Goal: Task Accomplishment & Management: Manage account settings

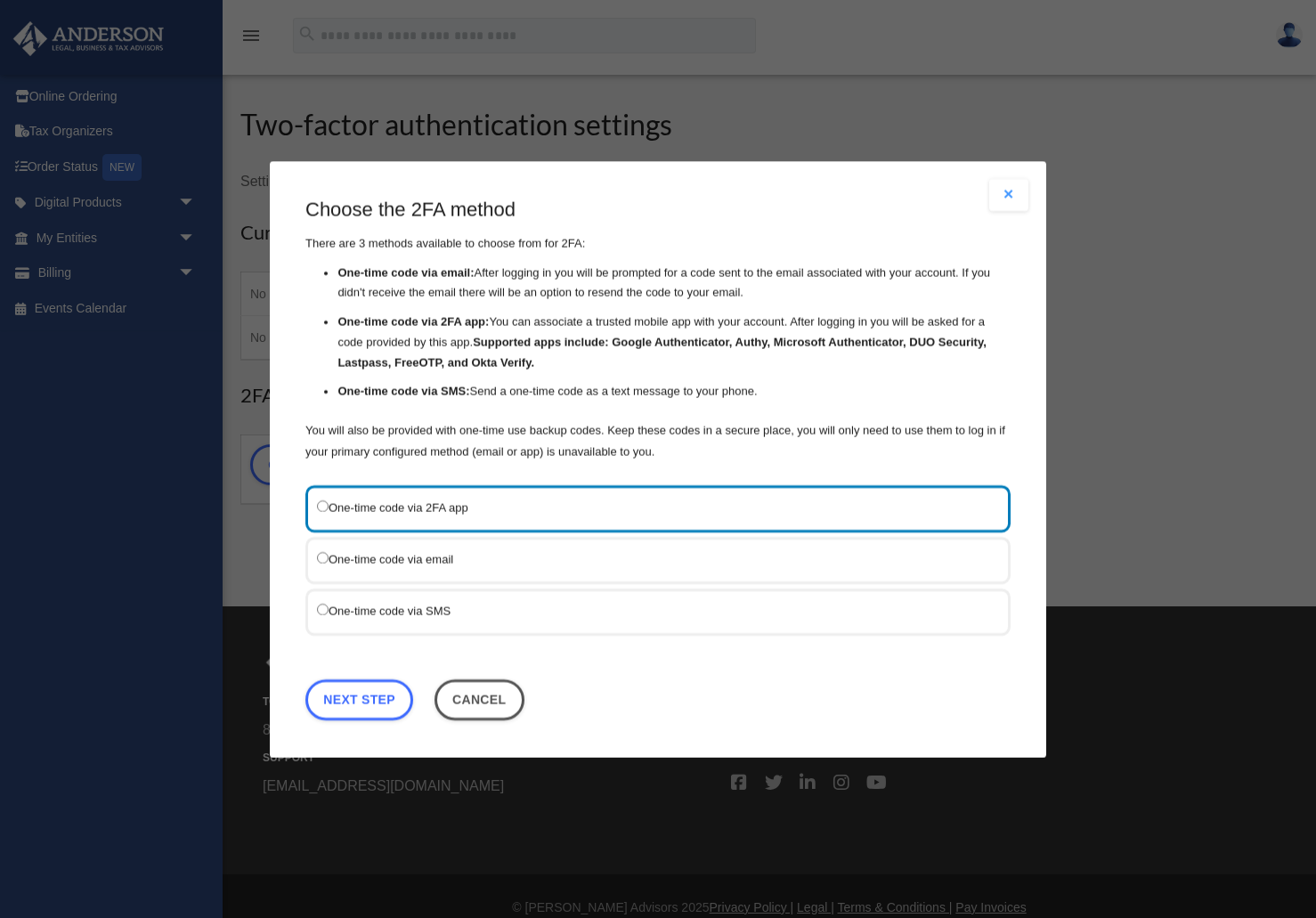
click at [429, 603] on label "One-time code via SMS" at bounding box center [649, 610] width 665 height 23
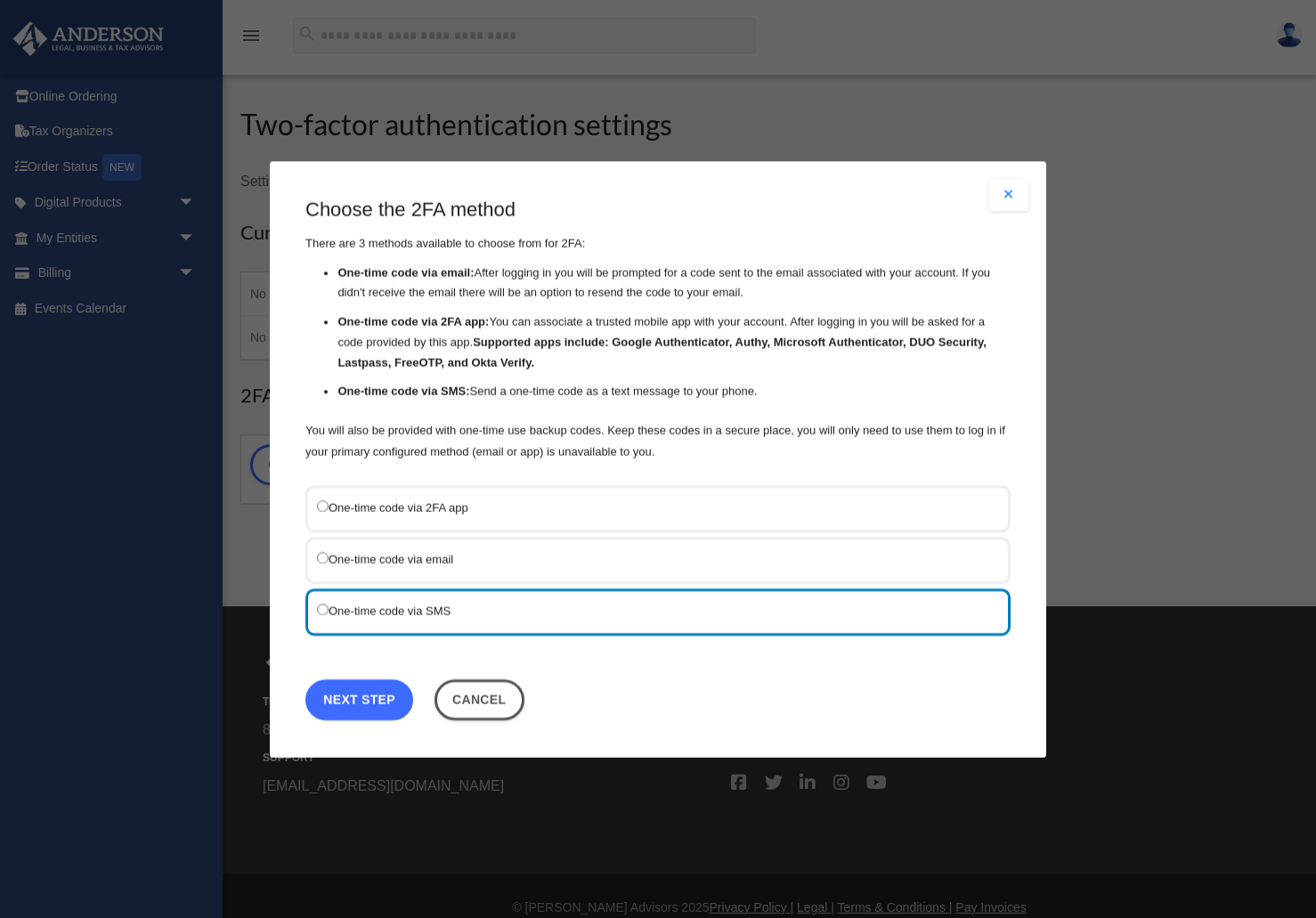
click at [351, 702] on link "Next Step" at bounding box center [359, 698] width 107 height 41
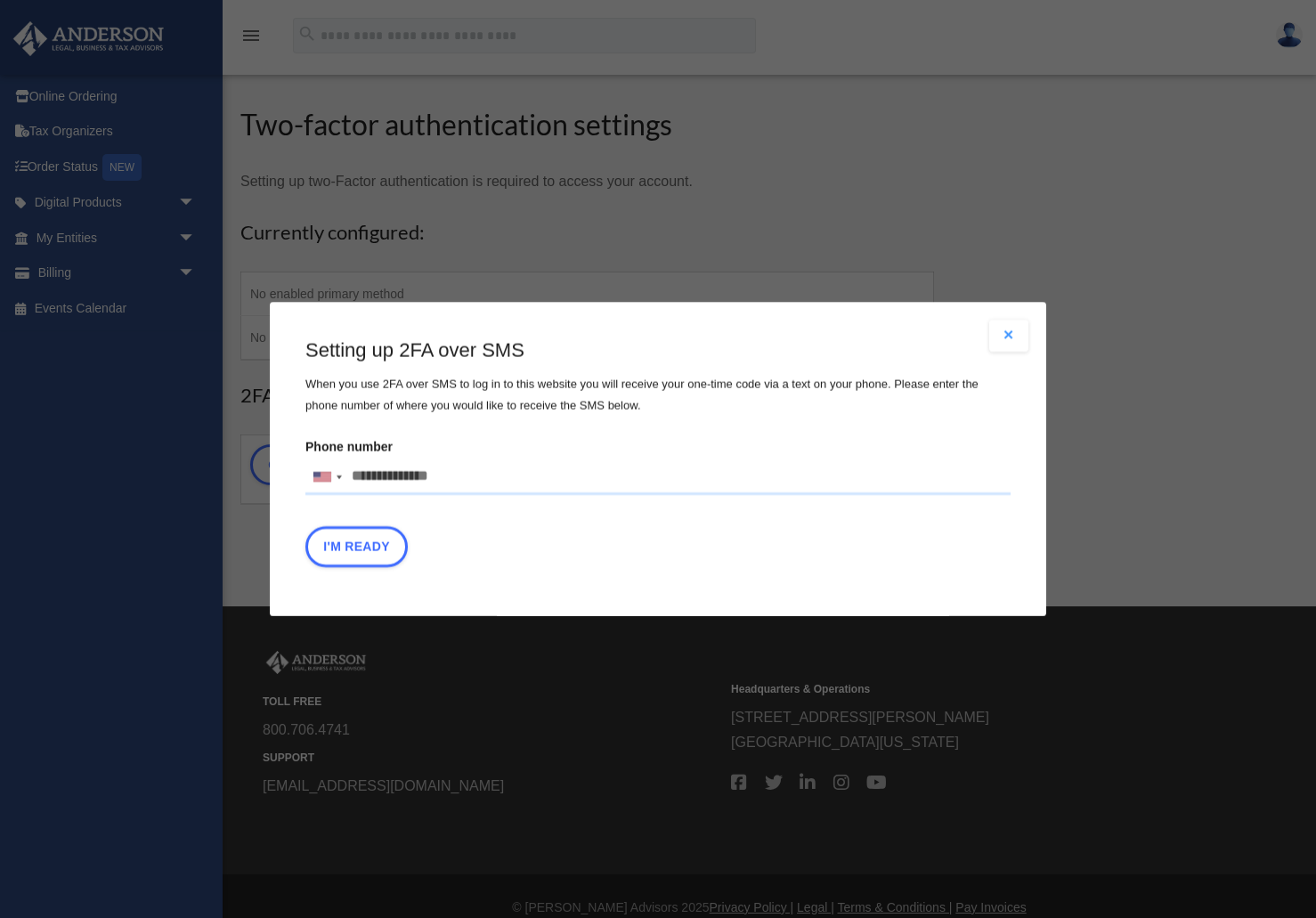
click at [367, 472] on input "Phone number United States +1 United Kingdom +44 Afghanistan (‫افغانستان‬‎) +93…" at bounding box center [658, 477] width 705 height 35
type input "**********"
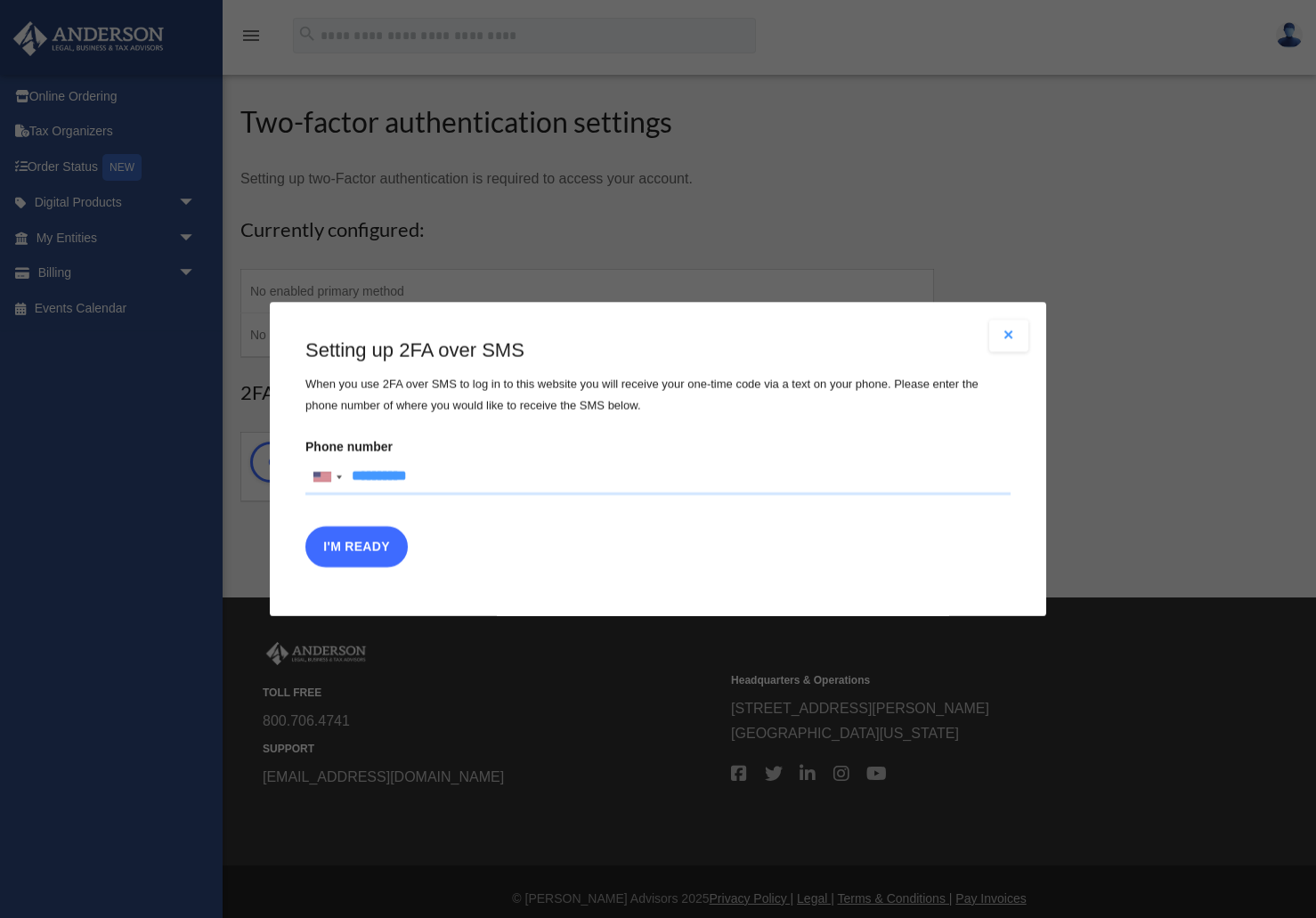
click at [364, 546] on button "I'm Ready" at bounding box center [357, 546] width 103 height 41
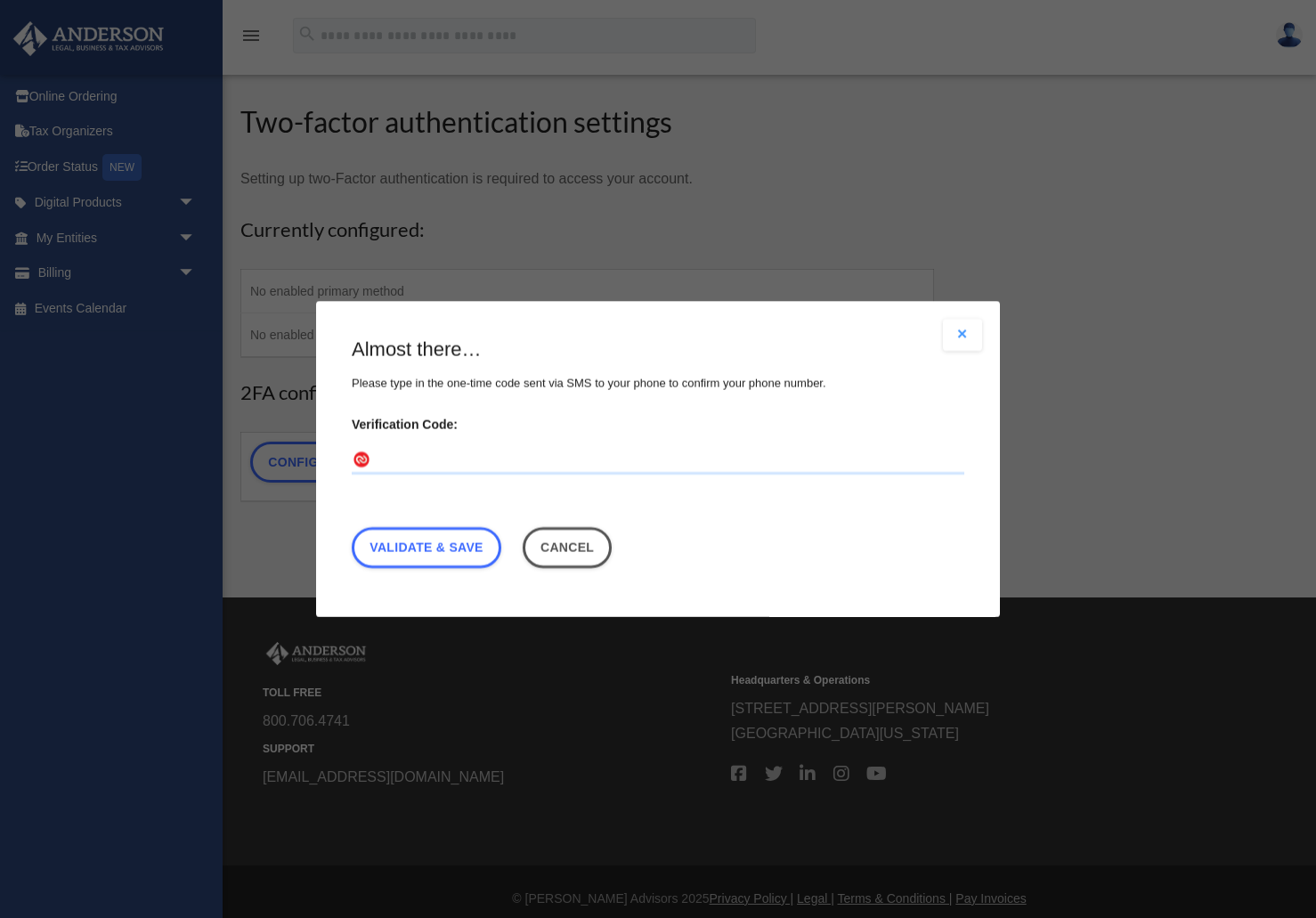
click at [420, 464] on input "Verification Code:" at bounding box center [658, 461] width 612 height 29
type input "******"
click at [437, 544] on link "Validate & Save" at bounding box center [427, 547] width 150 height 41
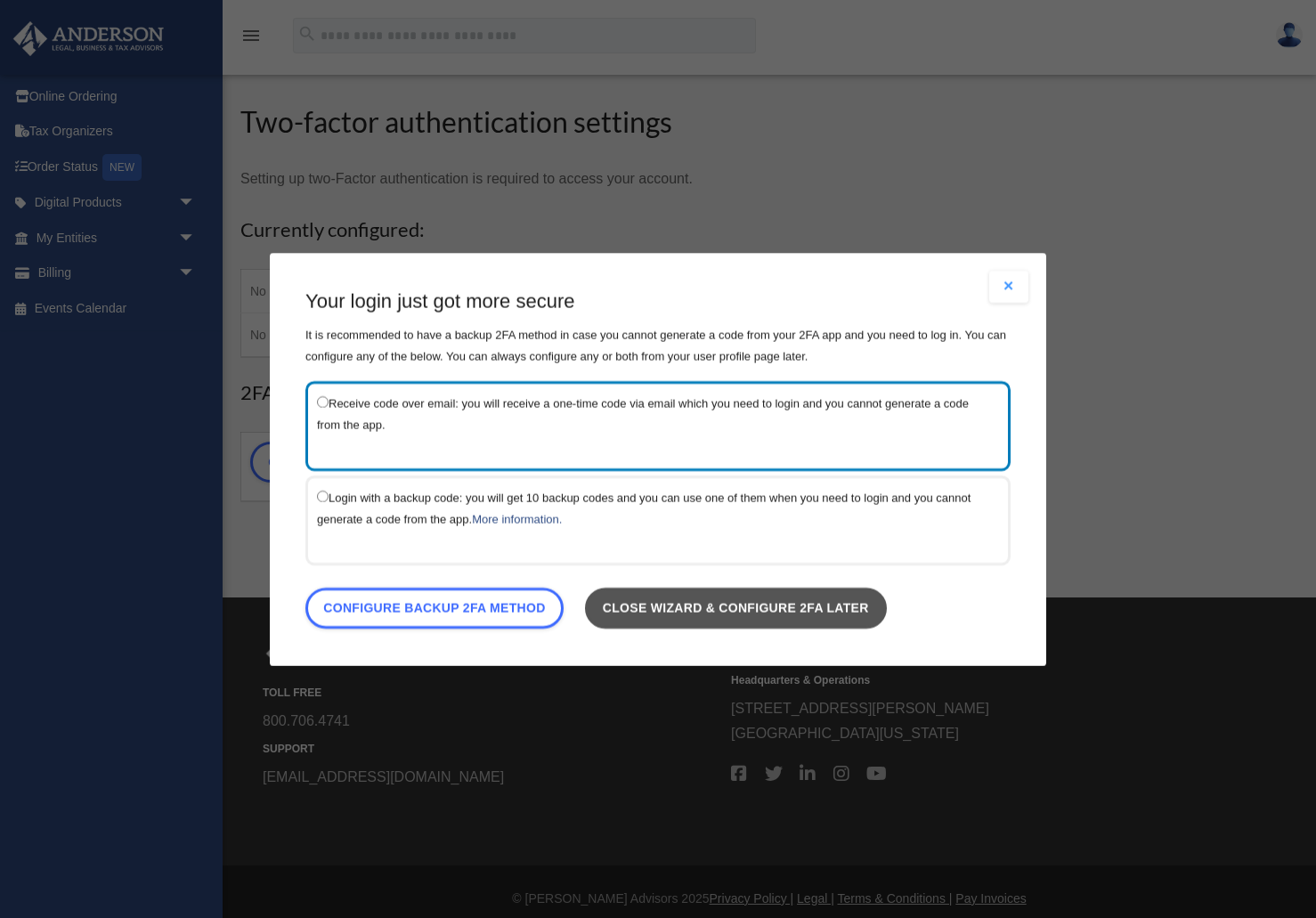
click at [695, 608] on link "Close wizard & configure 2FA later" at bounding box center [736, 607] width 302 height 41
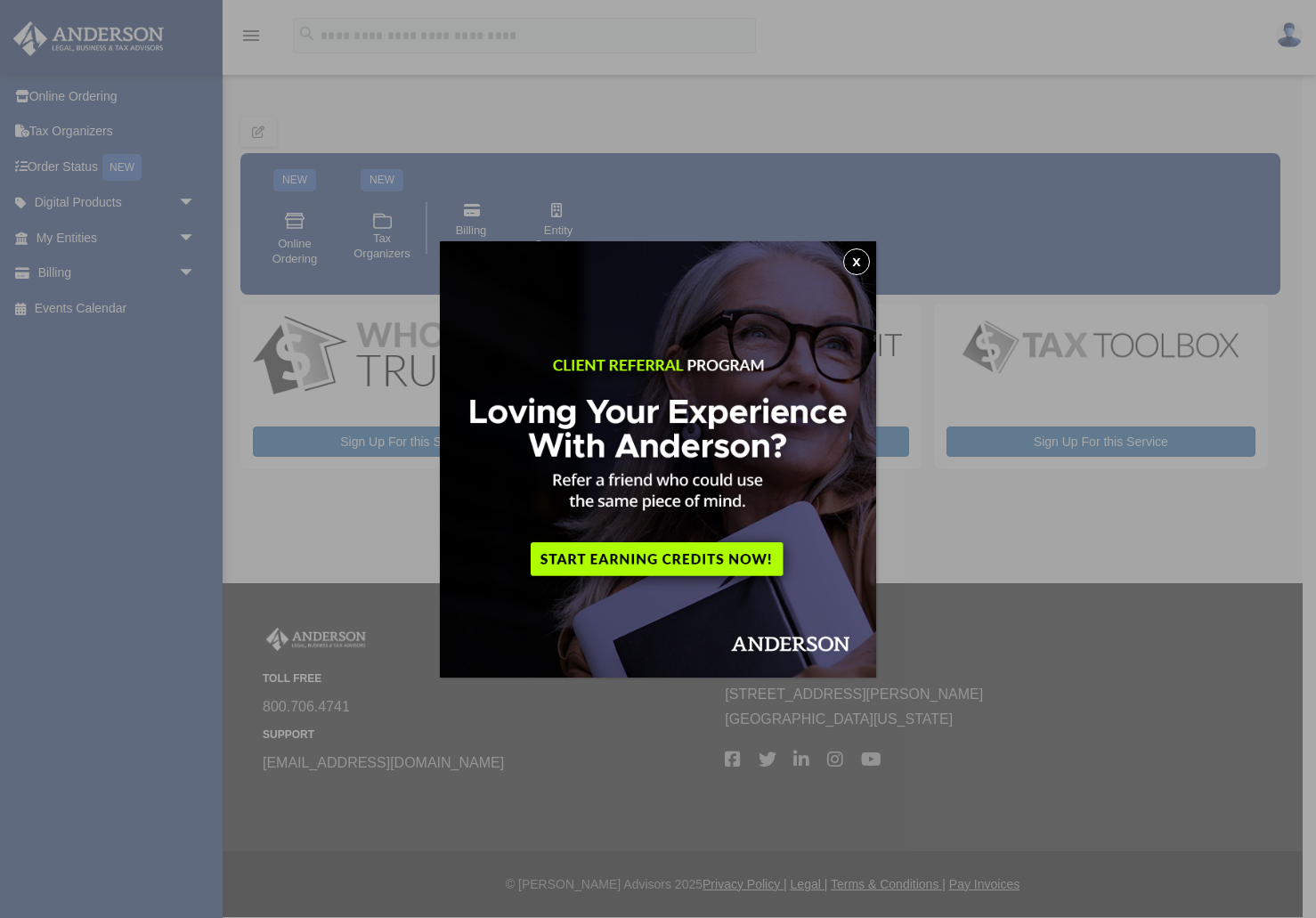
click at [864, 267] on button "x" at bounding box center [857, 262] width 27 height 27
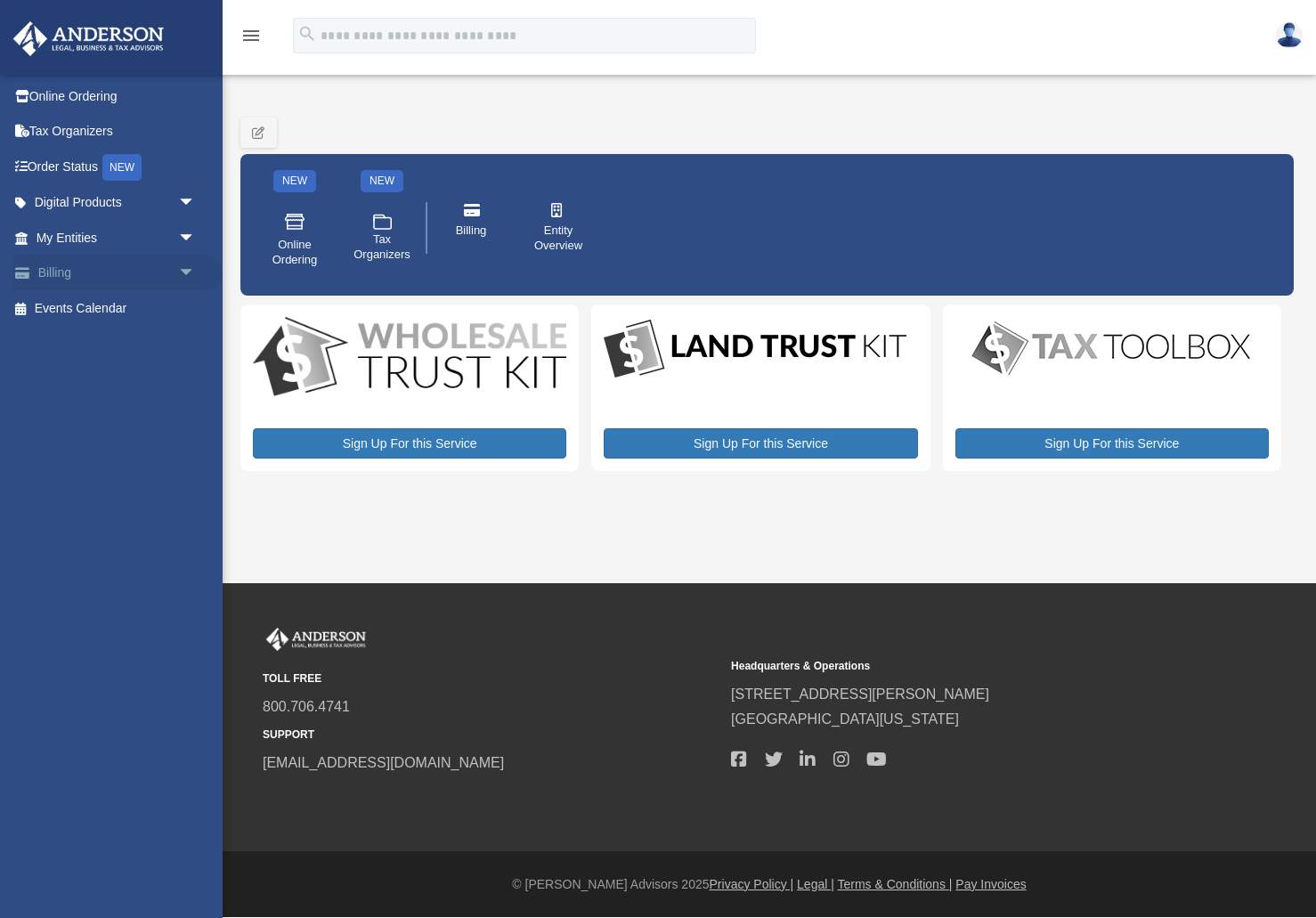
click at [65, 273] on link "Billing arrow_drop_down" at bounding box center [117, 272] width 210 height 35
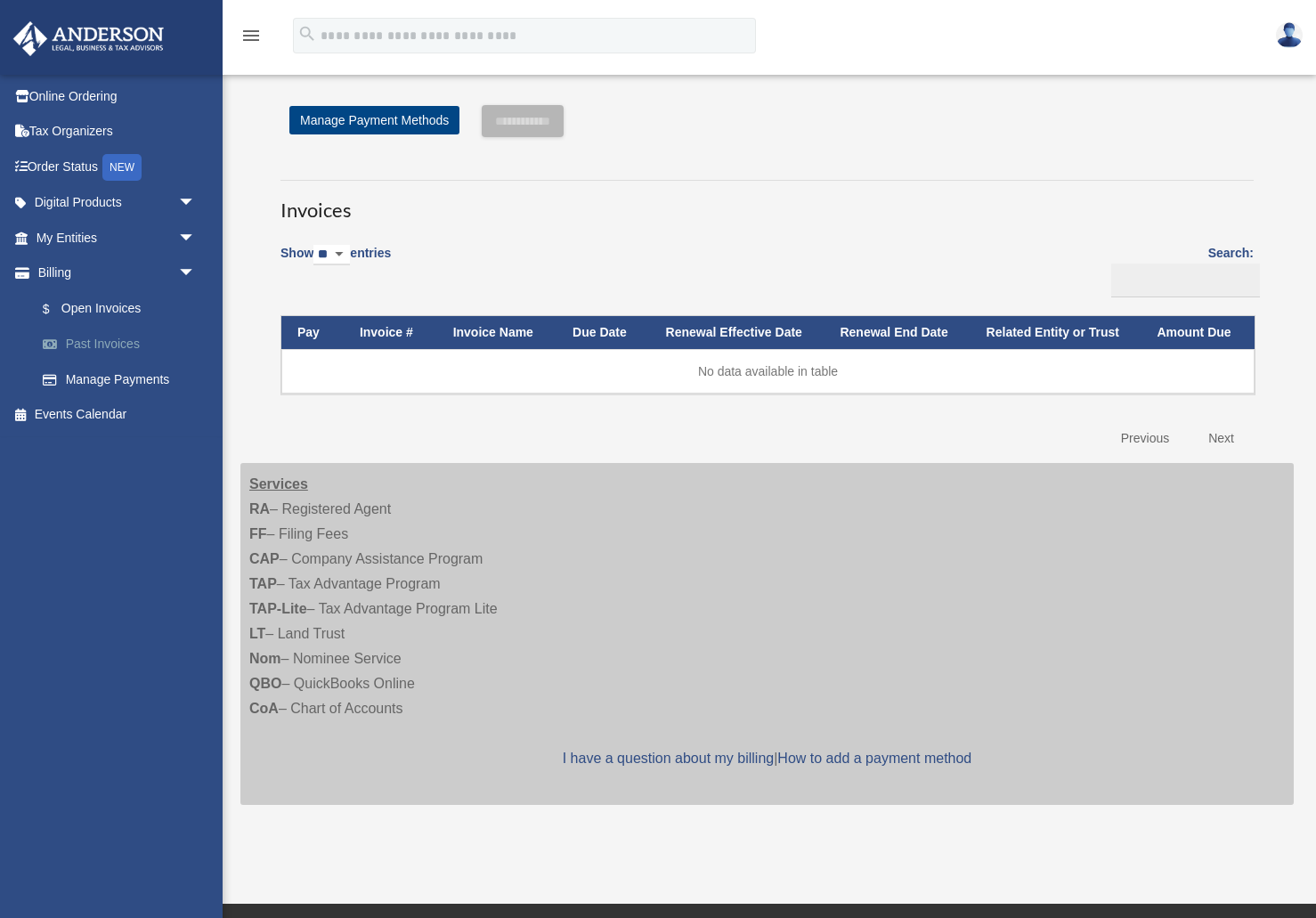
click at [104, 339] on link "Past Invoices" at bounding box center [124, 344] width 198 height 35
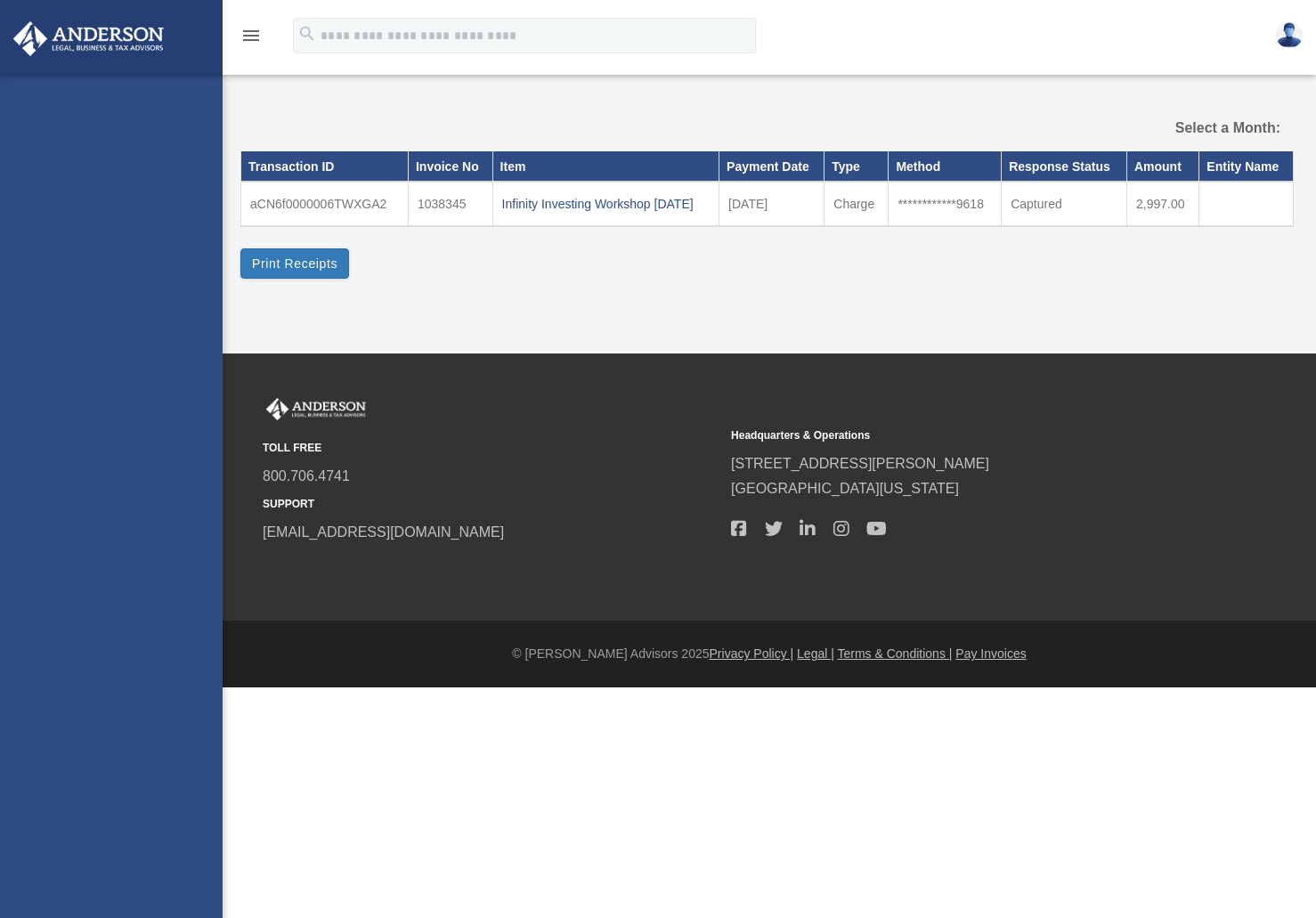
select select
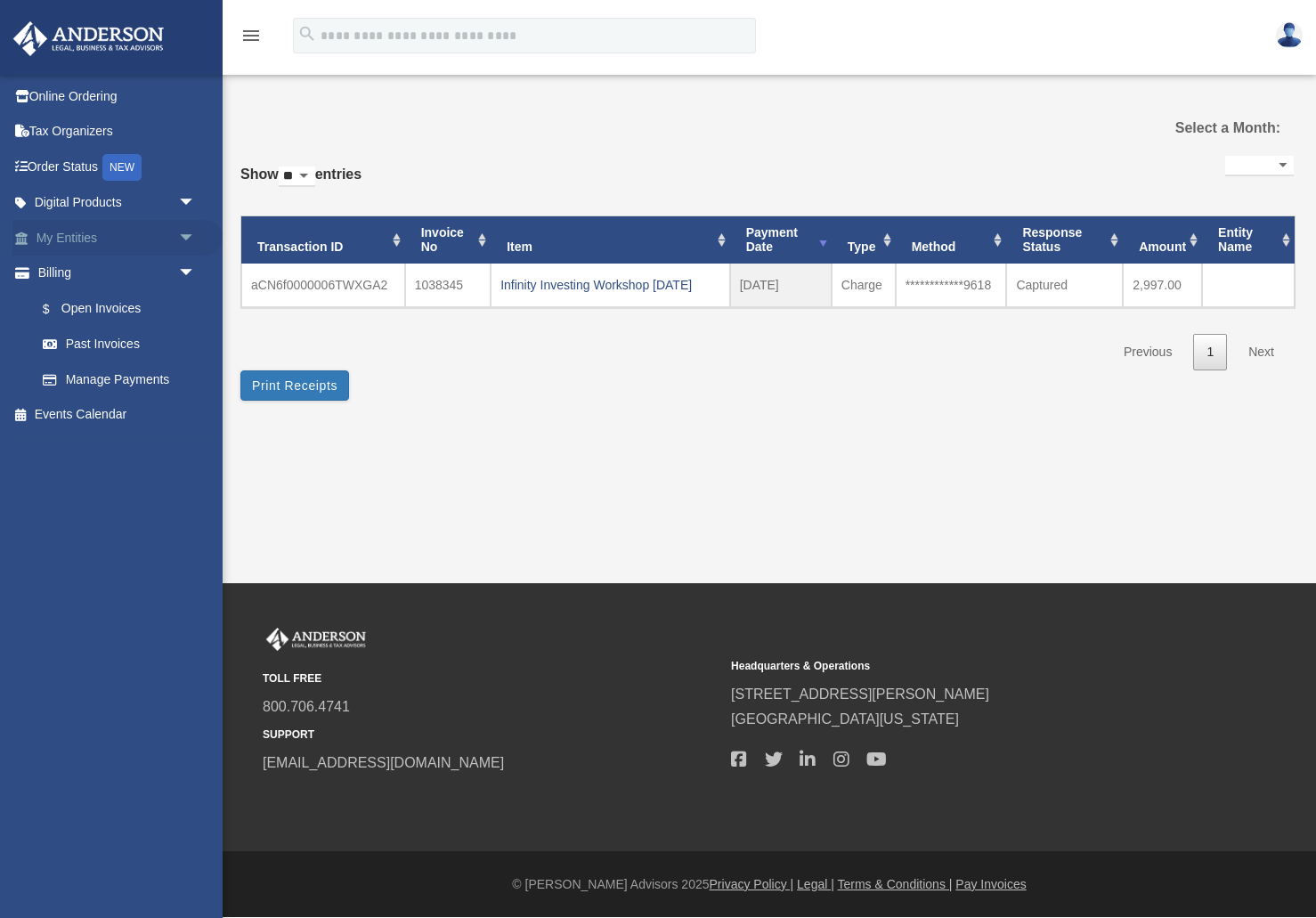
click at [69, 240] on link "My Entities arrow_drop_down" at bounding box center [117, 237] width 210 height 35
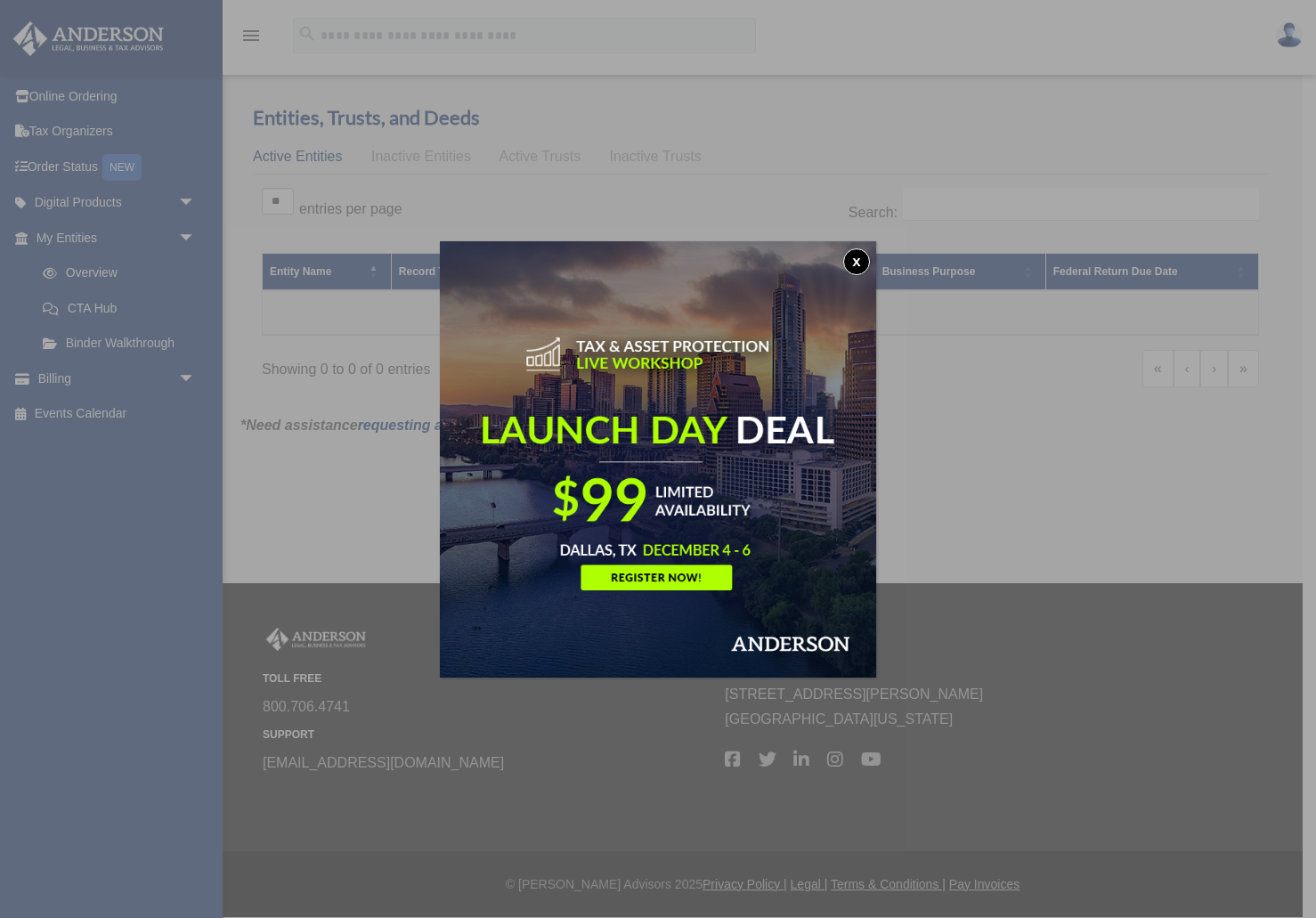
click at [861, 260] on button "x" at bounding box center [857, 262] width 27 height 27
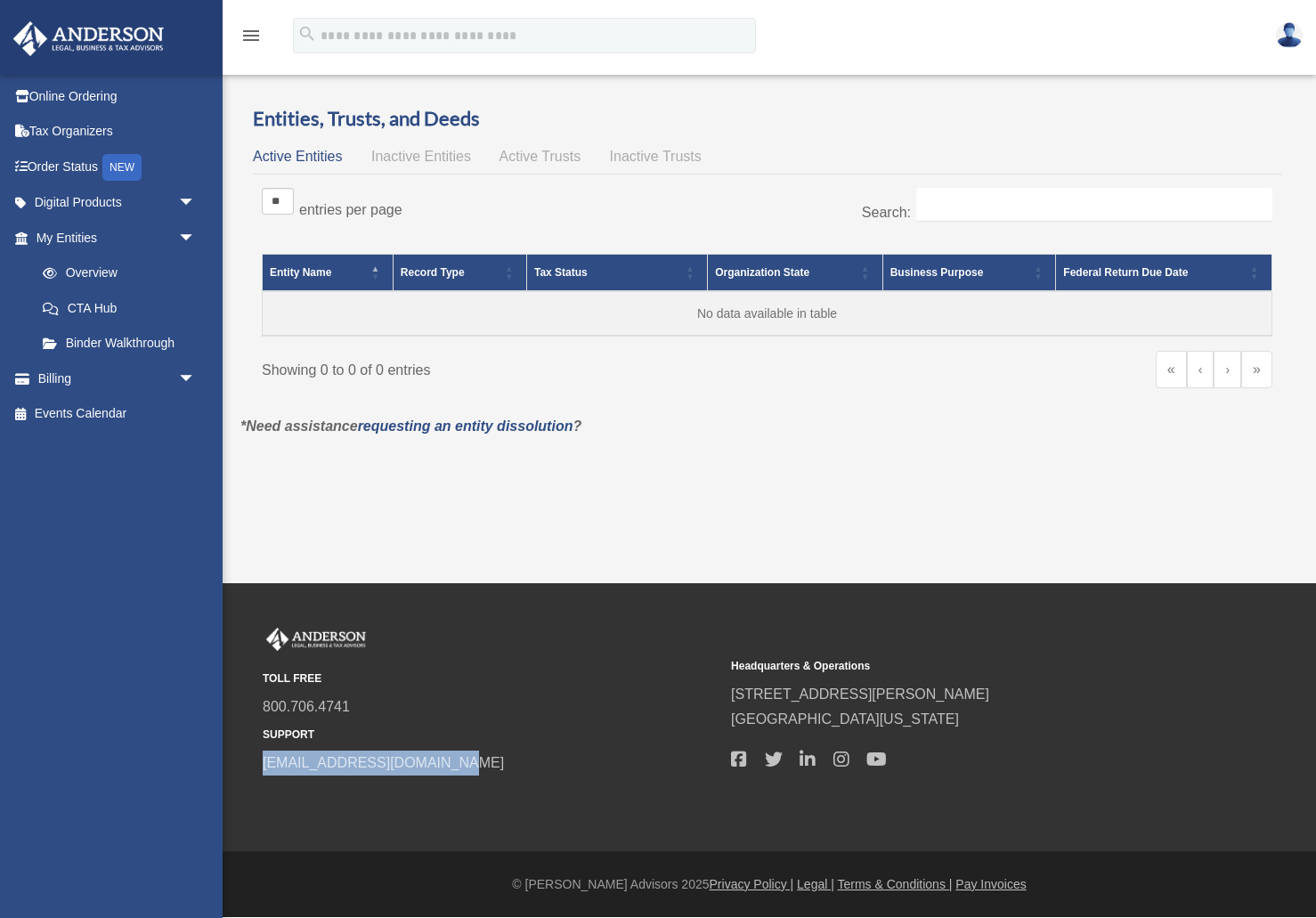
drag, startPoint x: 455, startPoint y: 763, endPoint x: 259, endPoint y: 767, distance: 196.0
click at [259, 767] on div "TOLL FREE 800.706.4741 SUPPORT info@andersonadvisors.com Headquarters & Operati…" at bounding box center [768, 702] width 1040 height 148
copy link "[EMAIL_ADDRESS][DOMAIN_NAME]"
click at [539, 161] on span "Active Trusts" at bounding box center [540, 156] width 82 height 15
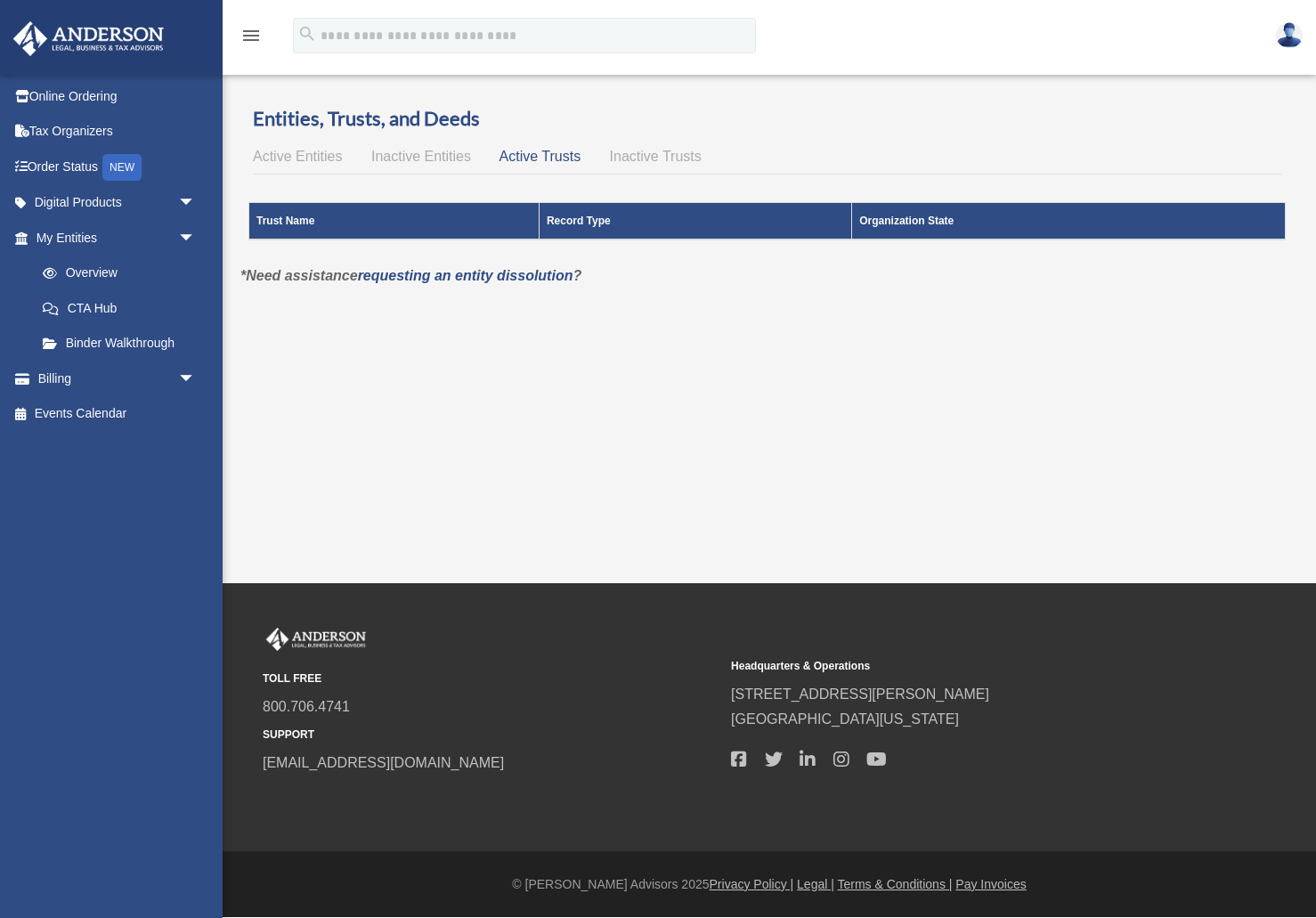
click at [298, 156] on span "Active Entities" at bounding box center [297, 156] width 89 height 15
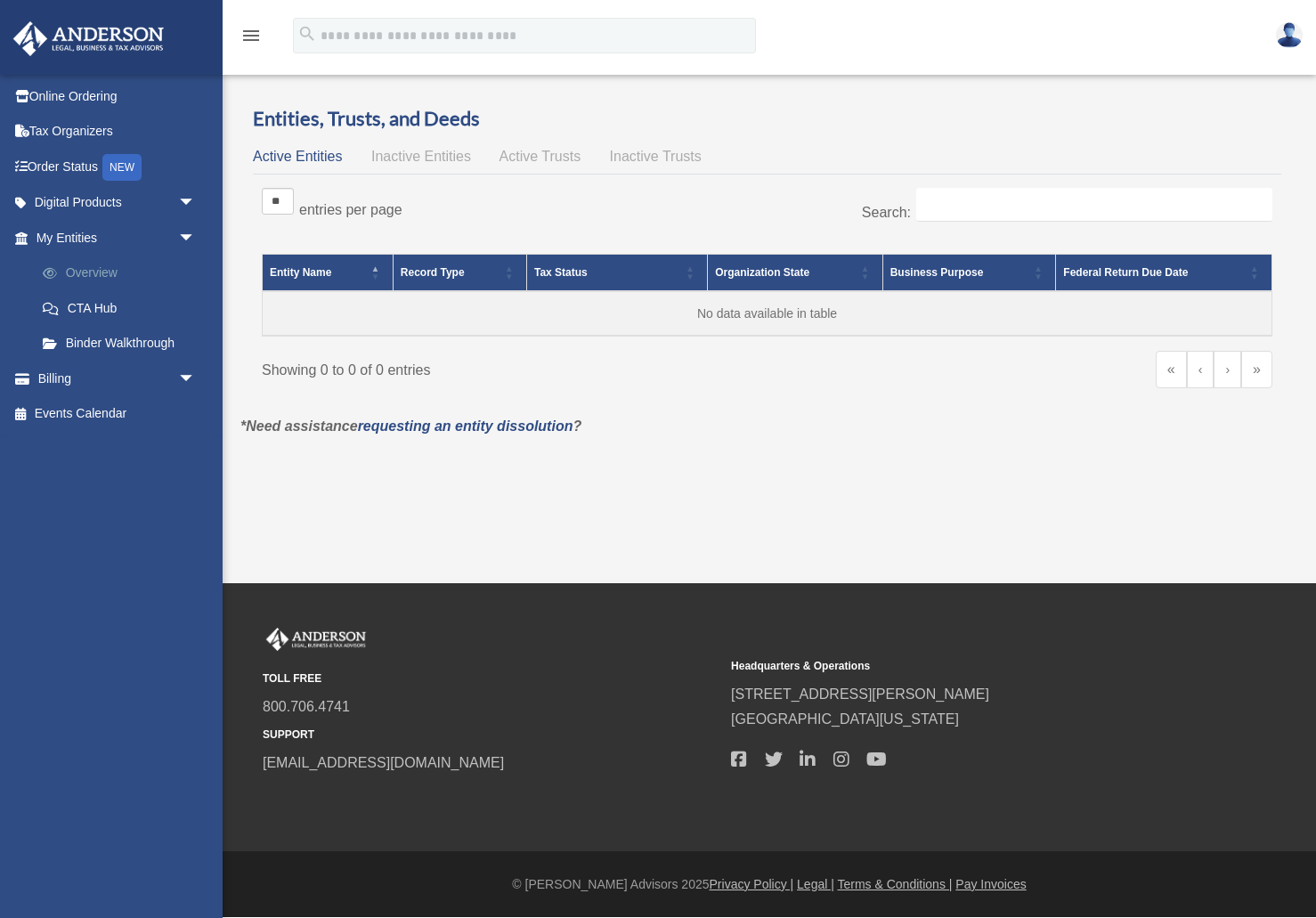
click at [84, 278] on link "Overview" at bounding box center [124, 272] width 198 height 35
click at [95, 40] on img at bounding box center [88, 39] width 161 height 35
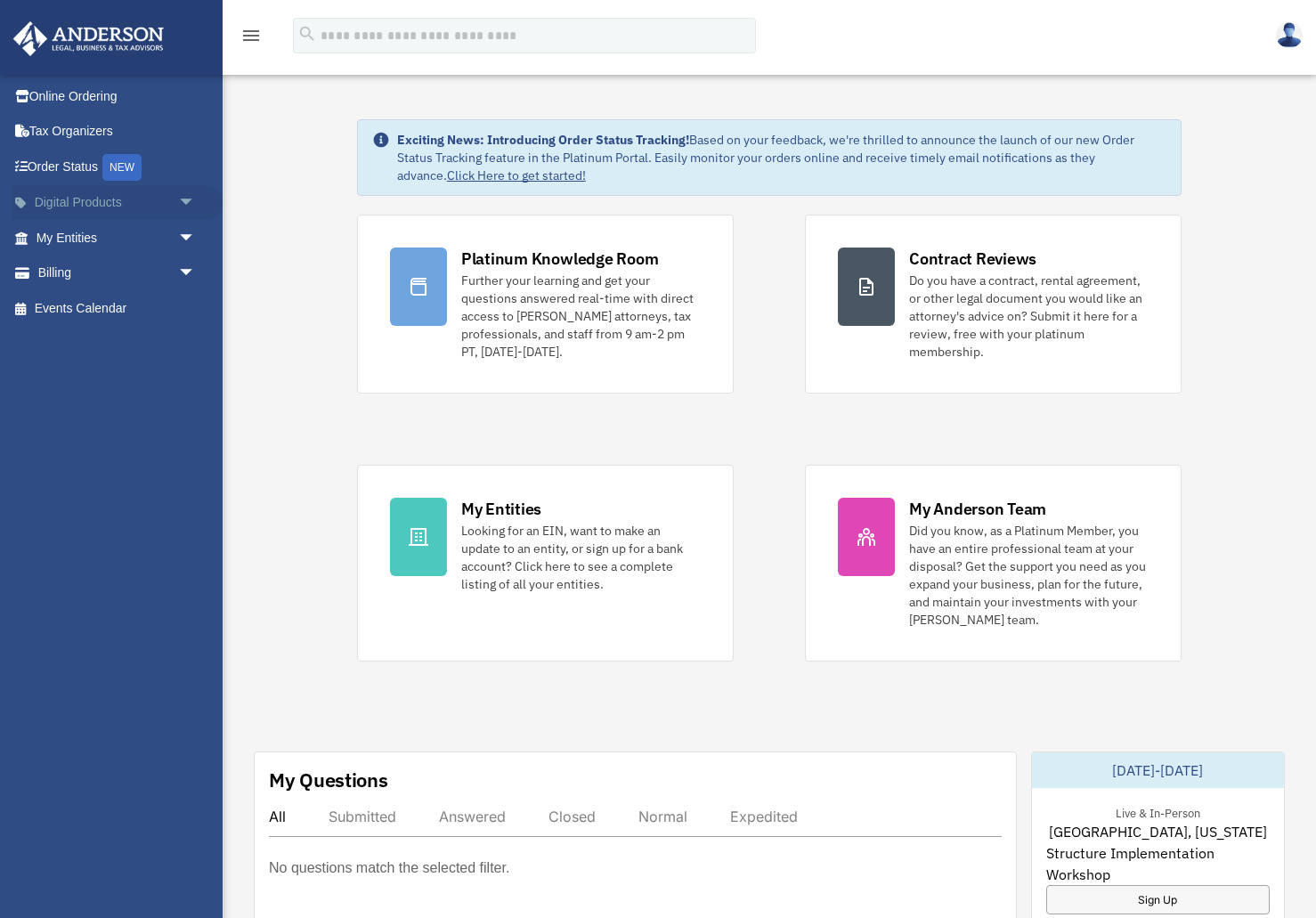
click at [133, 198] on link "Digital Products arrow_drop_down" at bounding box center [117, 202] width 210 height 35
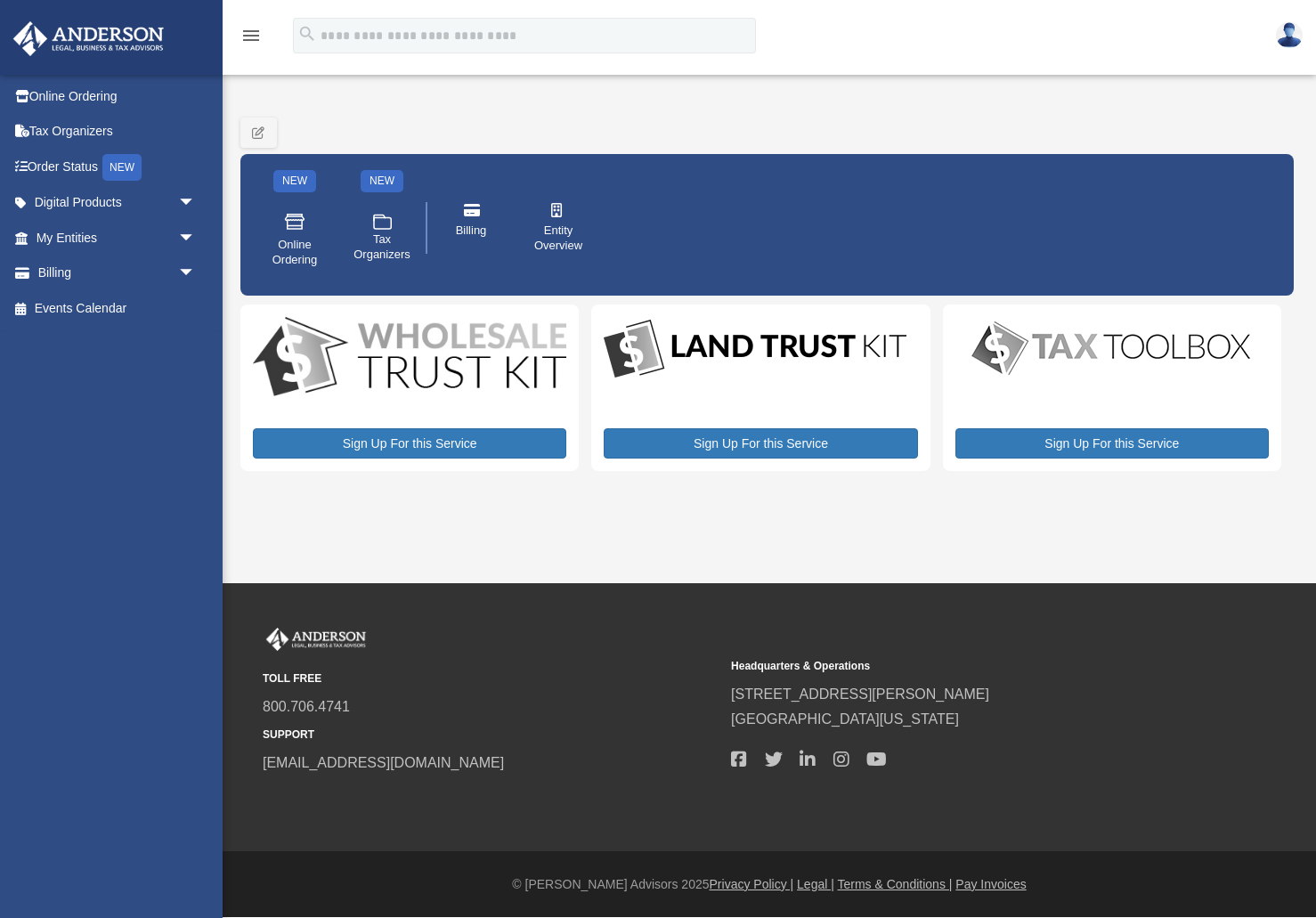
click at [189, 200] on span "arrow_drop_down" at bounding box center [195, 203] width 35 height 36
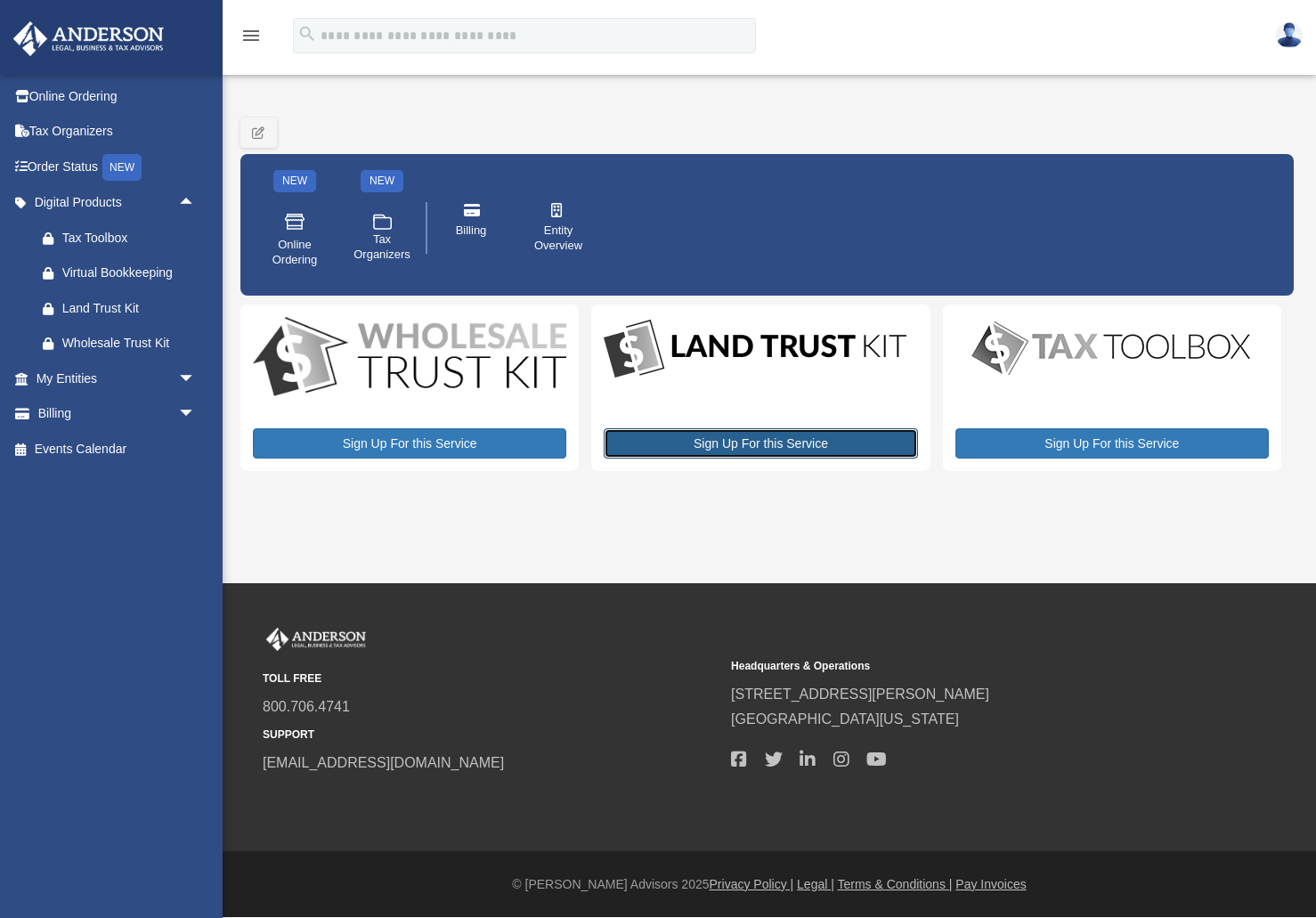
click at [771, 441] on link "Sign Up For this Service" at bounding box center [760, 444] width 314 height 31
click at [132, 271] on div "Virtual Bookkeeping" at bounding box center [131, 272] width 138 height 23
click at [366, 708] on span "800.706.4741" at bounding box center [491, 707] width 456 height 25
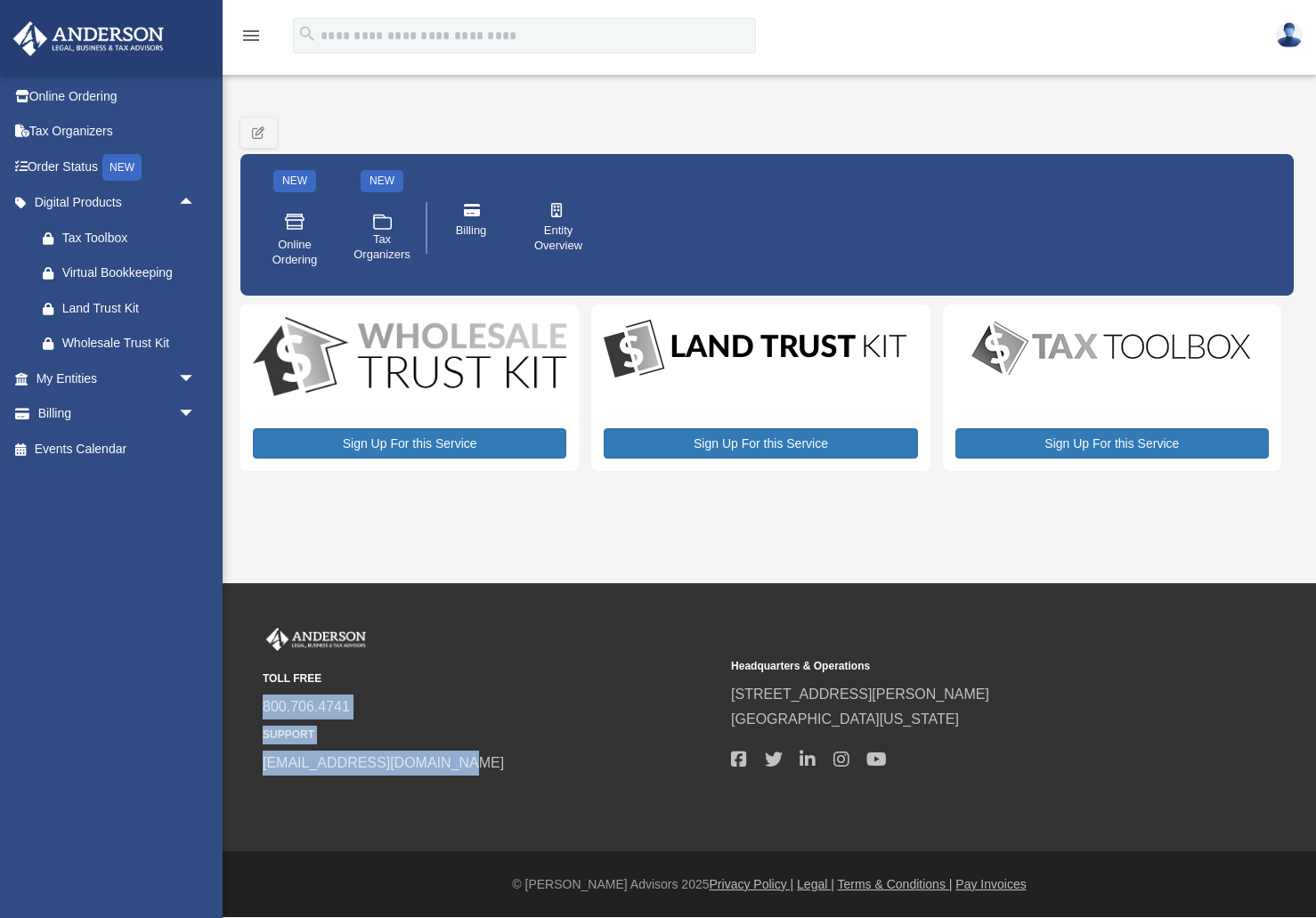
drag, startPoint x: 499, startPoint y: 767, endPoint x: 255, endPoint y: 713, distance: 249.9
click at [255, 713] on div "TOLL FREE 800.706.4741 SUPPORT info@andersonadvisors.com Headquarters & Operati…" at bounding box center [768, 702] width 1040 height 148
copy div "800.706.4741 SUPPORT info@andersonadvisors.com"
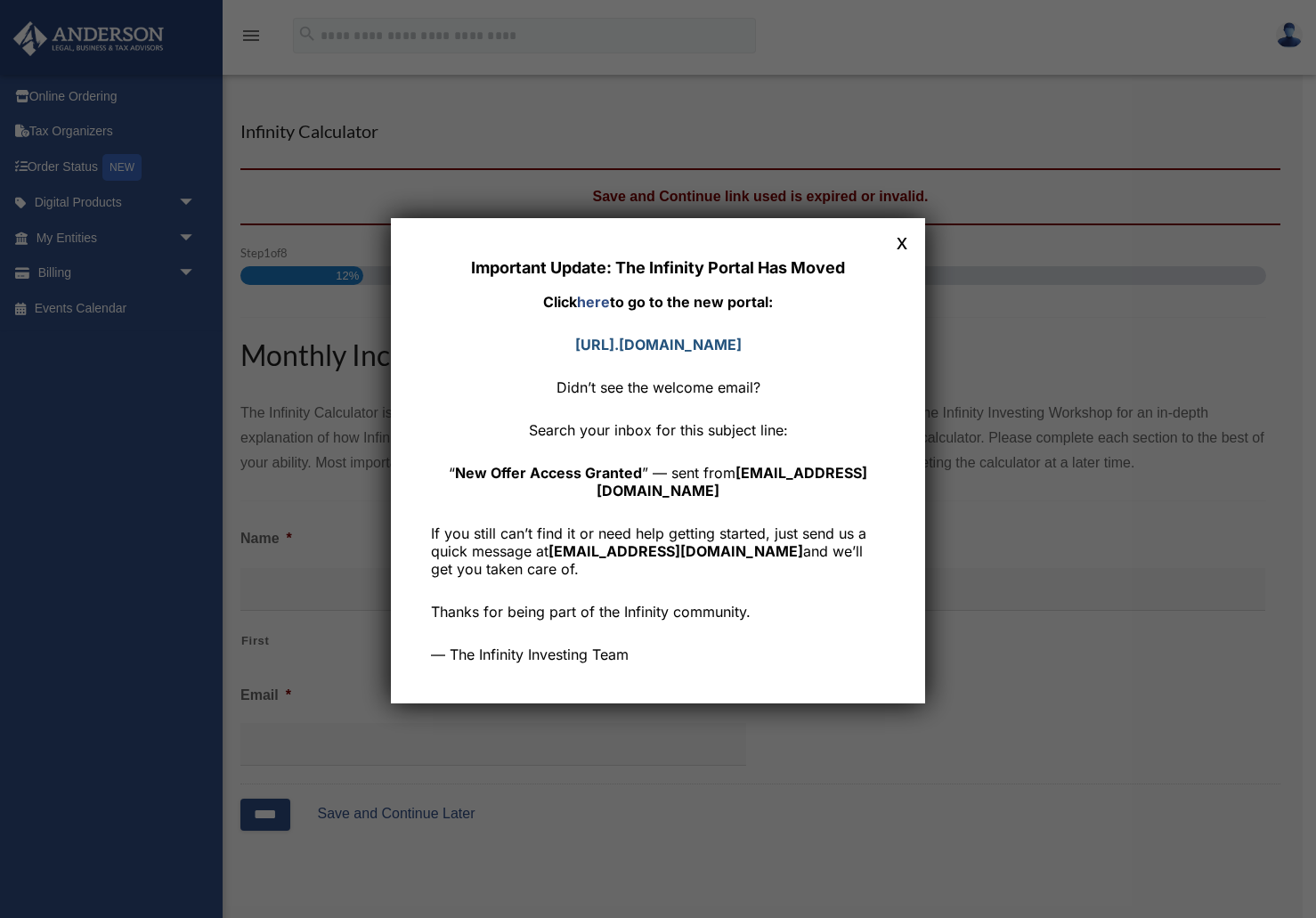
click at [678, 347] on strong "[URL]. [DOMAIN_NAME]" at bounding box center [658, 344] width 167 height 18
